Goal: Task Accomplishment & Management: Complete application form

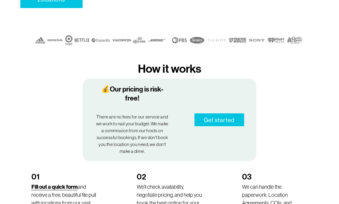
scroll to position [255, 0]
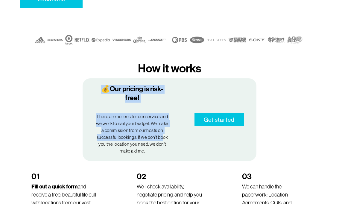
drag, startPoint x: 133, startPoint y: 63, endPoint x: 163, endPoint y: 114, distance: 59.2
click at [163, 114] on div "How it works 💰Our pricing is risk-free! There are no fees for our service and w…" at bounding box center [169, 110] width 339 height 102
click at [163, 114] on p "There are no fees for our service and we work to nail your budget. We make a co…" at bounding box center [132, 133] width 75 height 41
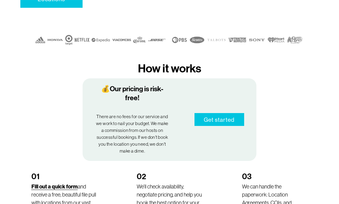
click at [234, 113] on link "Get started" at bounding box center [220, 119] width 50 height 13
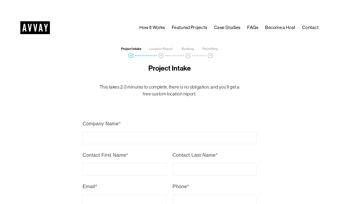
scroll to position [39, 0]
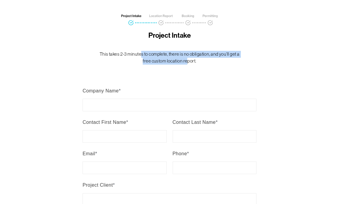
drag, startPoint x: 137, startPoint y: 56, endPoint x: 182, endPoint y: 63, distance: 45.1
click at [183, 63] on p "This takes 2-3 minutes to complete, there is no obligation, and you’ll get a fr…" at bounding box center [170, 58] width 148 height 14
click at [182, 63] on p "This takes 2-3 minutes to complete, there is no obligation, and you’ll get a fr…" at bounding box center [170, 58] width 148 height 14
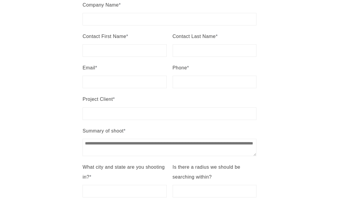
scroll to position [128, 0]
